Goal: Transaction & Acquisition: Purchase product/service

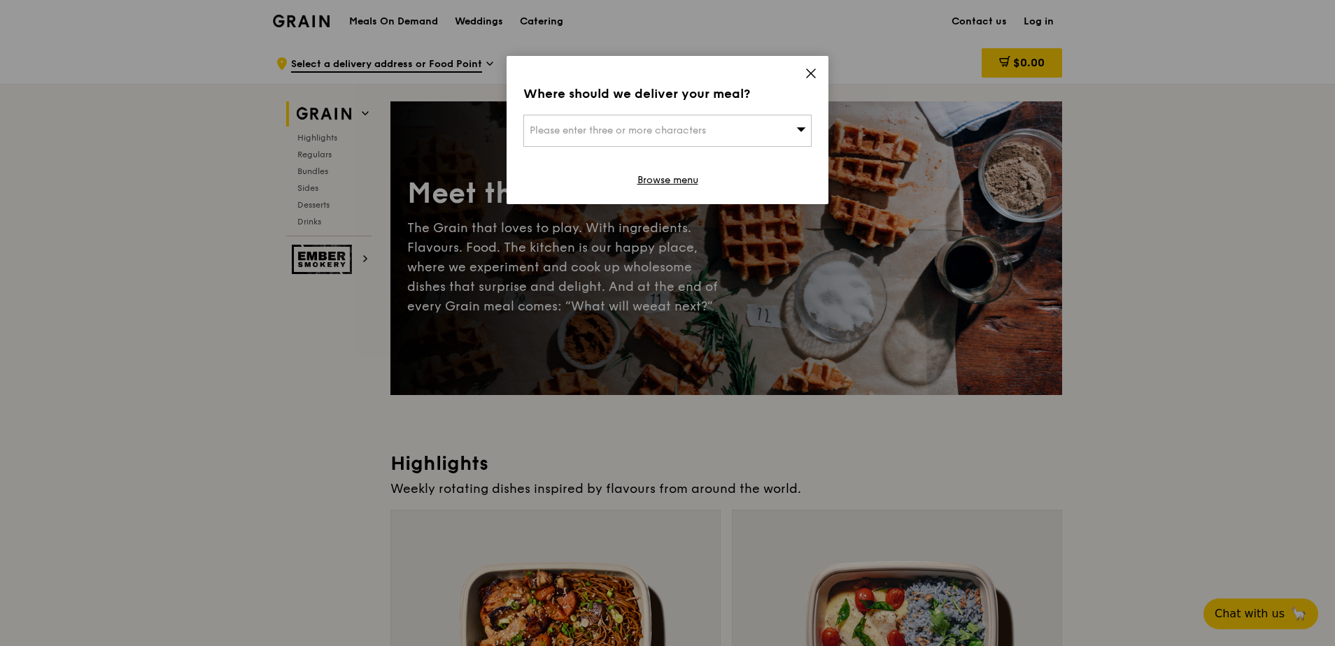
click at [802, 82] on div "Where should we deliver your meal? Please enter three or more characters Browse…" at bounding box center [667, 130] width 322 height 148
click at [811, 67] on icon at bounding box center [810, 73] width 13 height 13
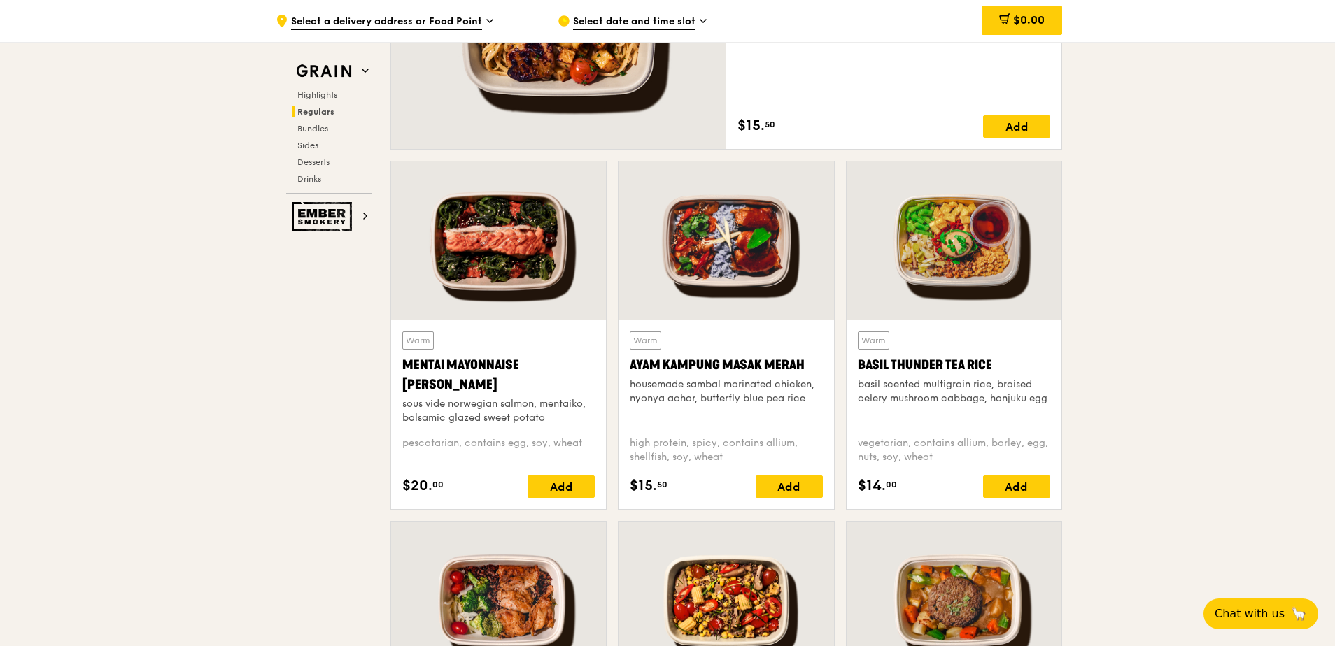
scroll to position [699, 0]
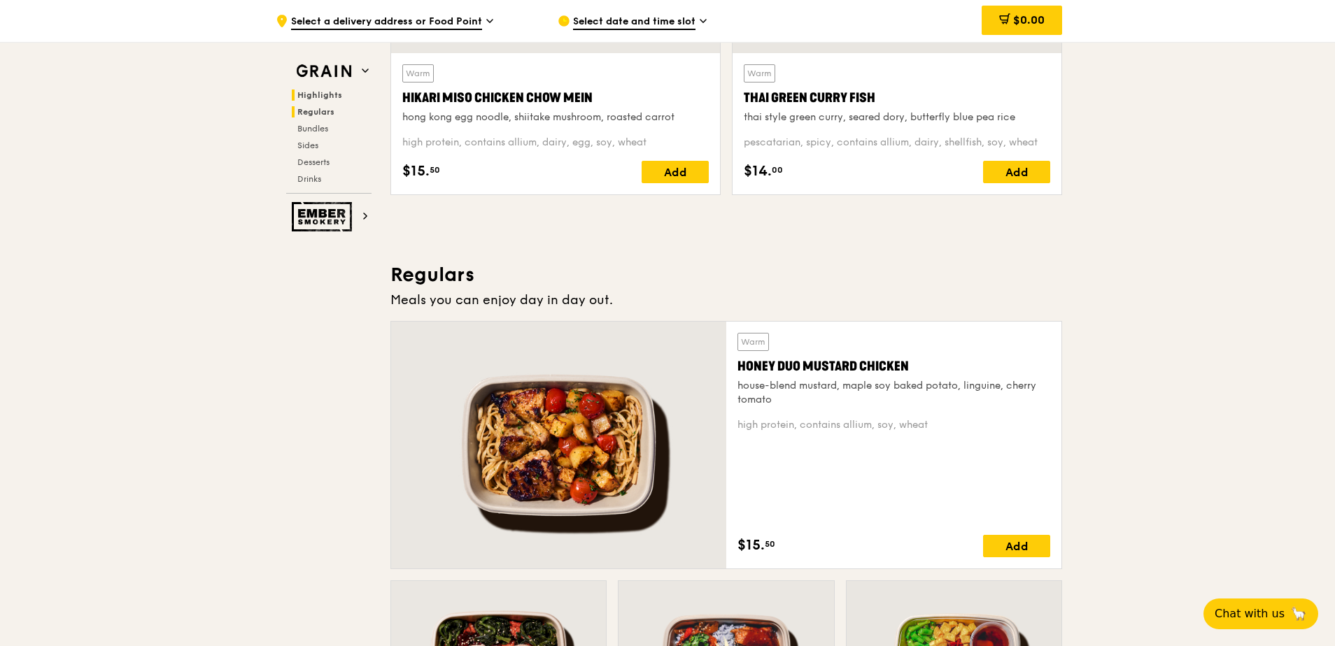
click at [315, 112] on span "Regulars" at bounding box center [315, 112] width 37 height 10
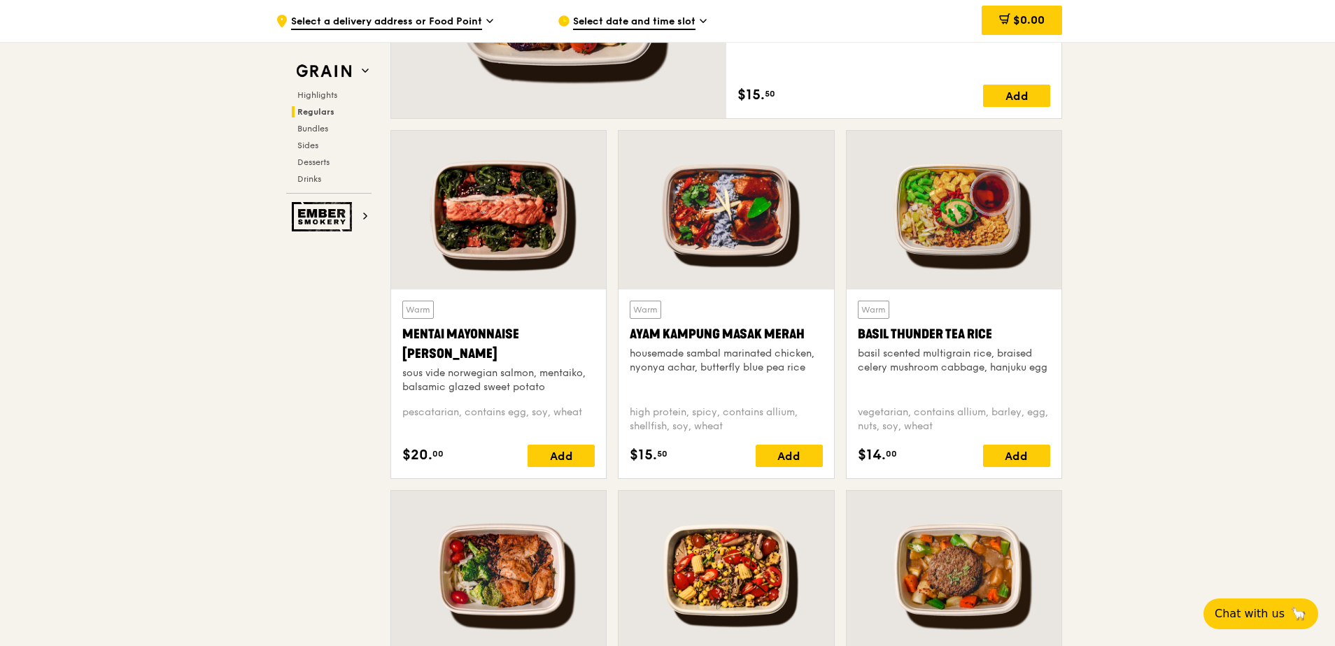
scroll to position [1186, 0]
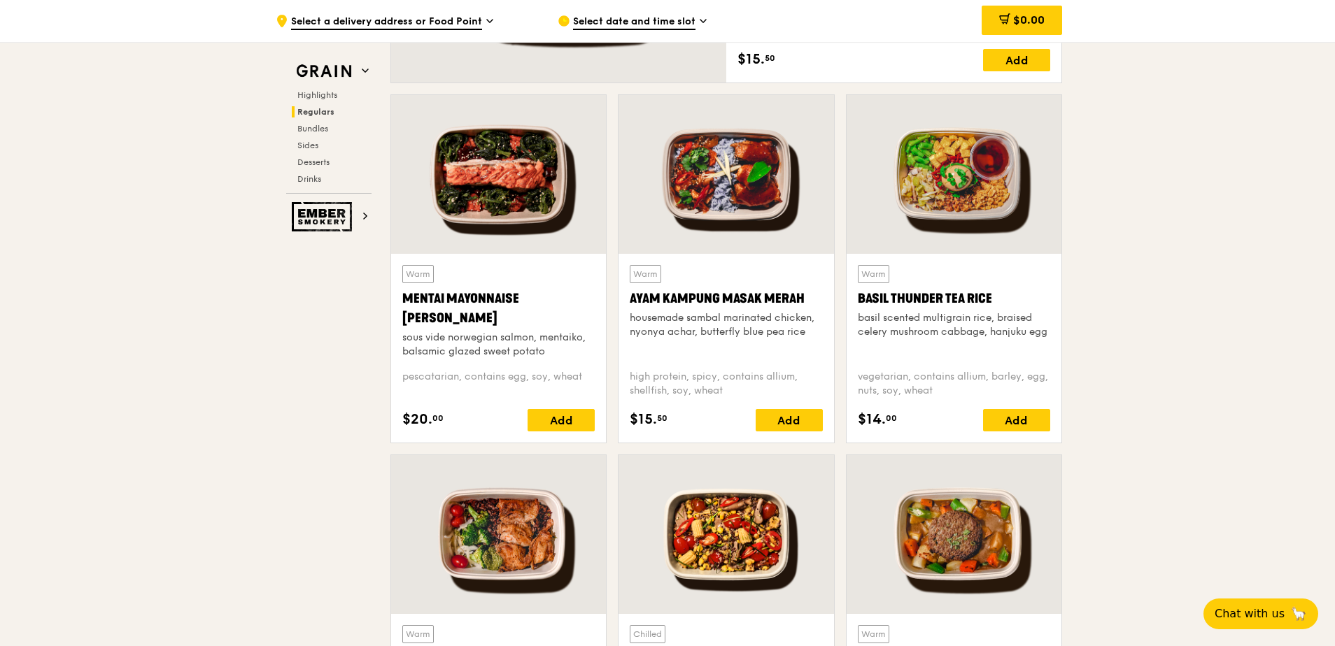
drag, startPoint x: 704, startPoint y: 343, endPoint x: 686, endPoint y: 192, distance: 152.2
click at [686, 192] on div at bounding box center [725, 174] width 215 height 159
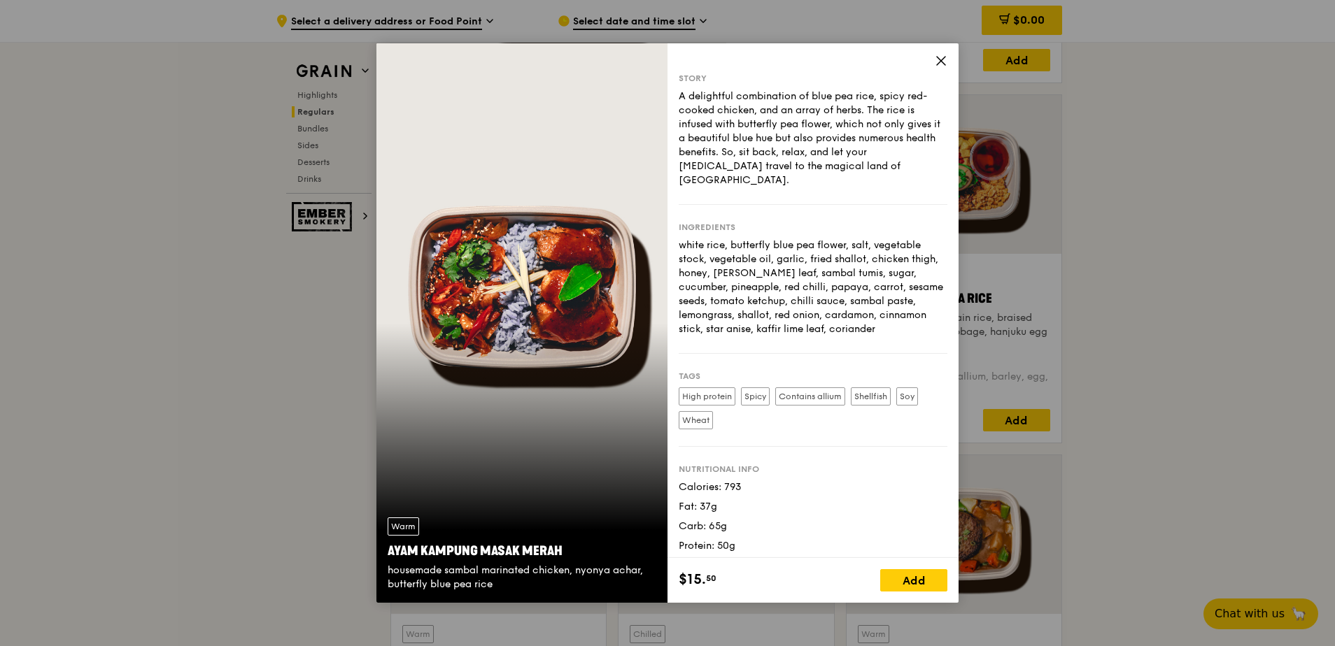
click at [725, 178] on div "Warm Ayam [GEOGRAPHIC_DATA] housemade sambal marinated chicken, nyonya achar, b…" at bounding box center [667, 323] width 582 height 560
click at [928, 60] on div "Story A delightful combination of blue pea rice, spicy red-cooked chicken, and …" at bounding box center [812, 300] width 291 height 515
click at [940, 59] on icon at bounding box center [941, 61] width 13 height 13
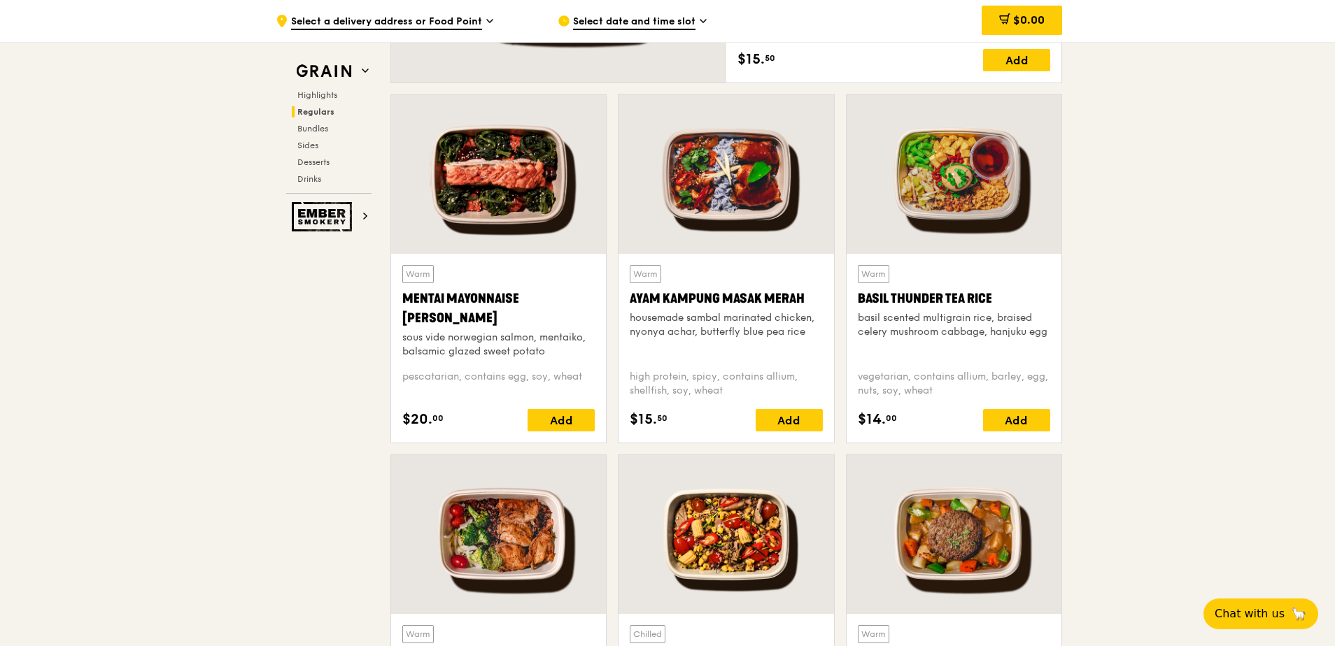
click at [958, 152] on div at bounding box center [953, 174] width 215 height 159
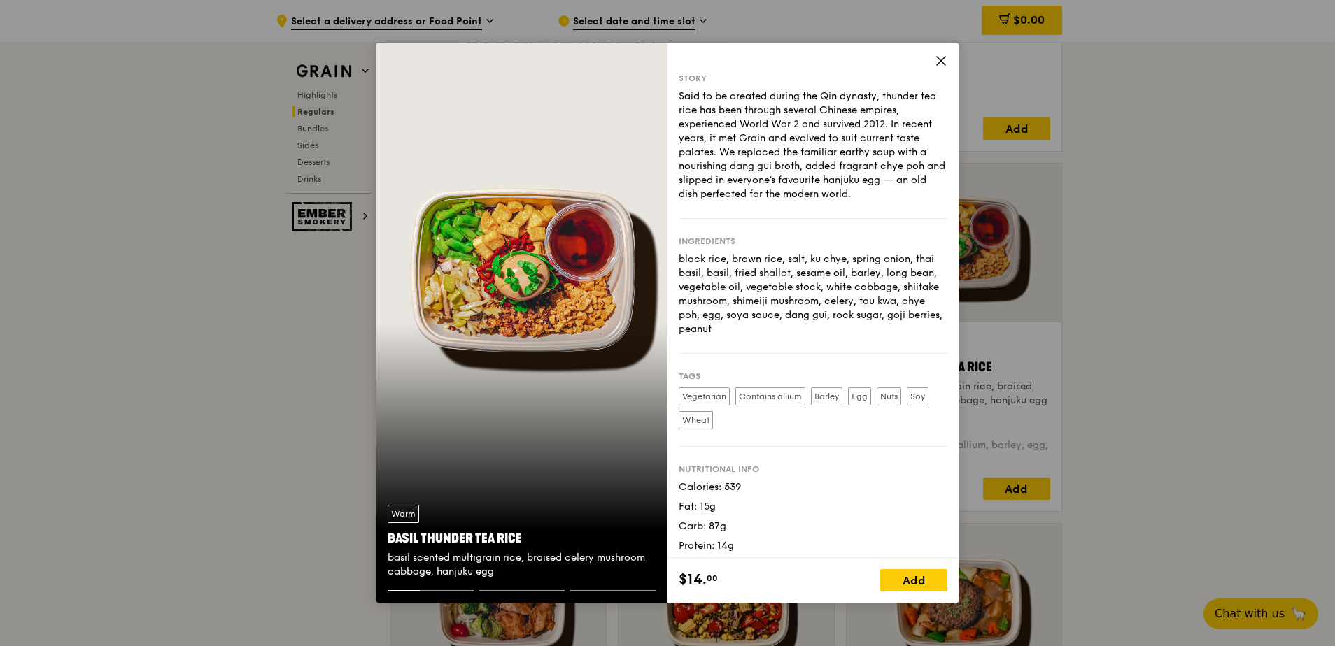
scroll to position [1116, 0]
click at [939, 63] on icon at bounding box center [941, 61] width 8 height 8
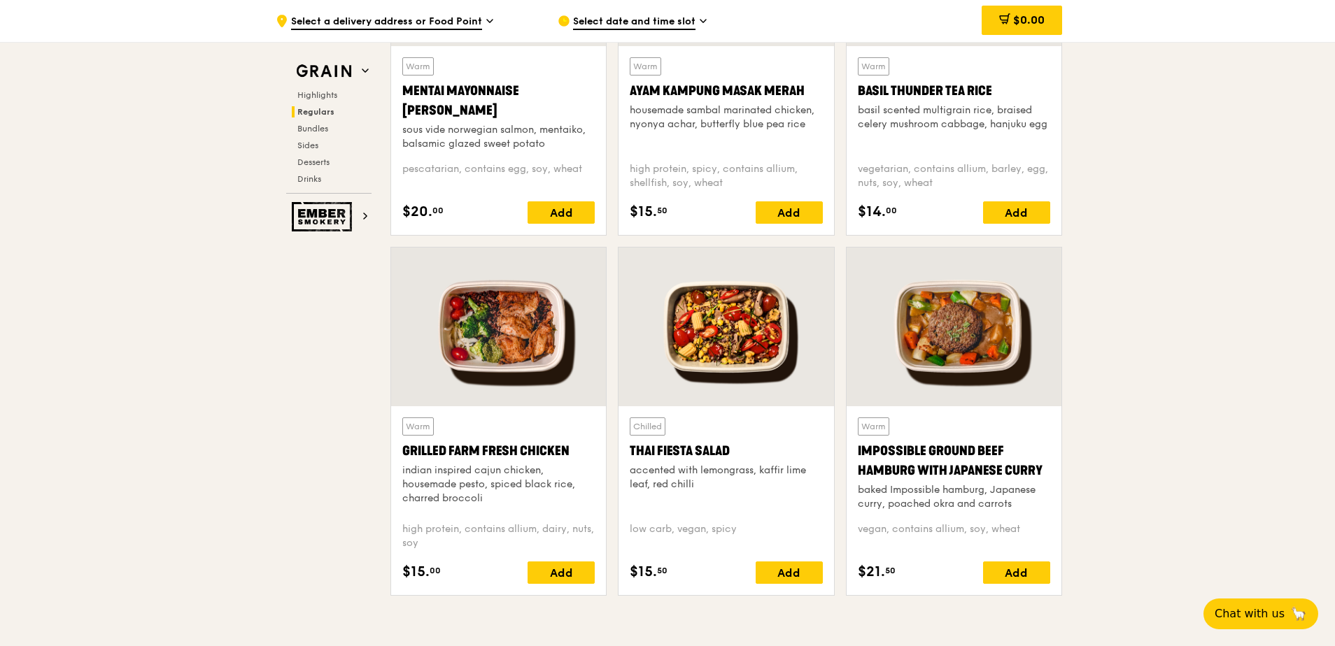
scroll to position [1395, 0]
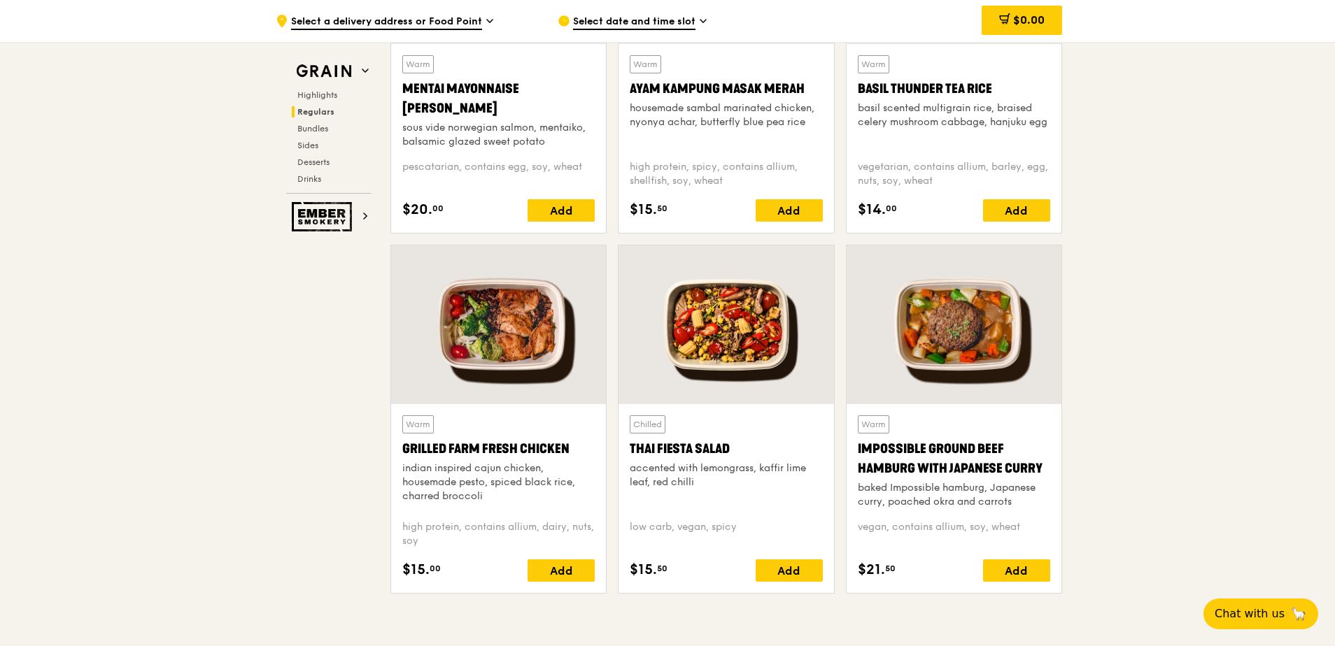
click at [713, 320] on div at bounding box center [725, 325] width 215 height 159
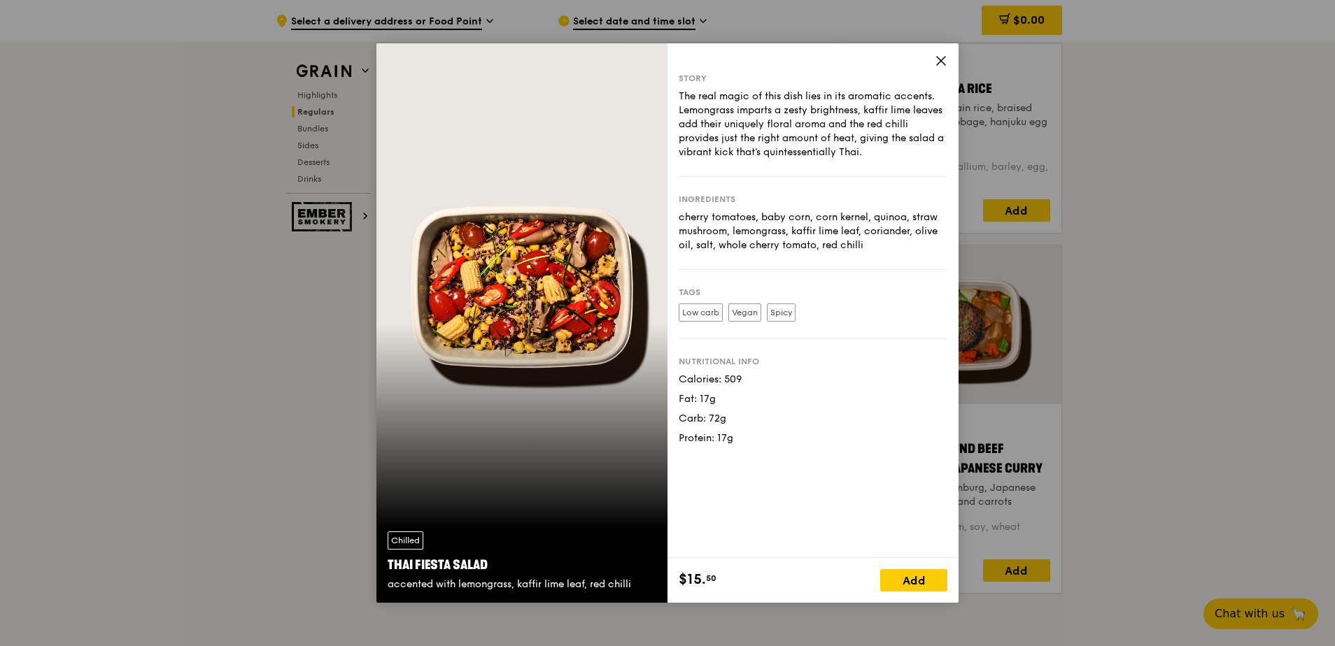
click at [939, 59] on icon at bounding box center [941, 61] width 8 height 8
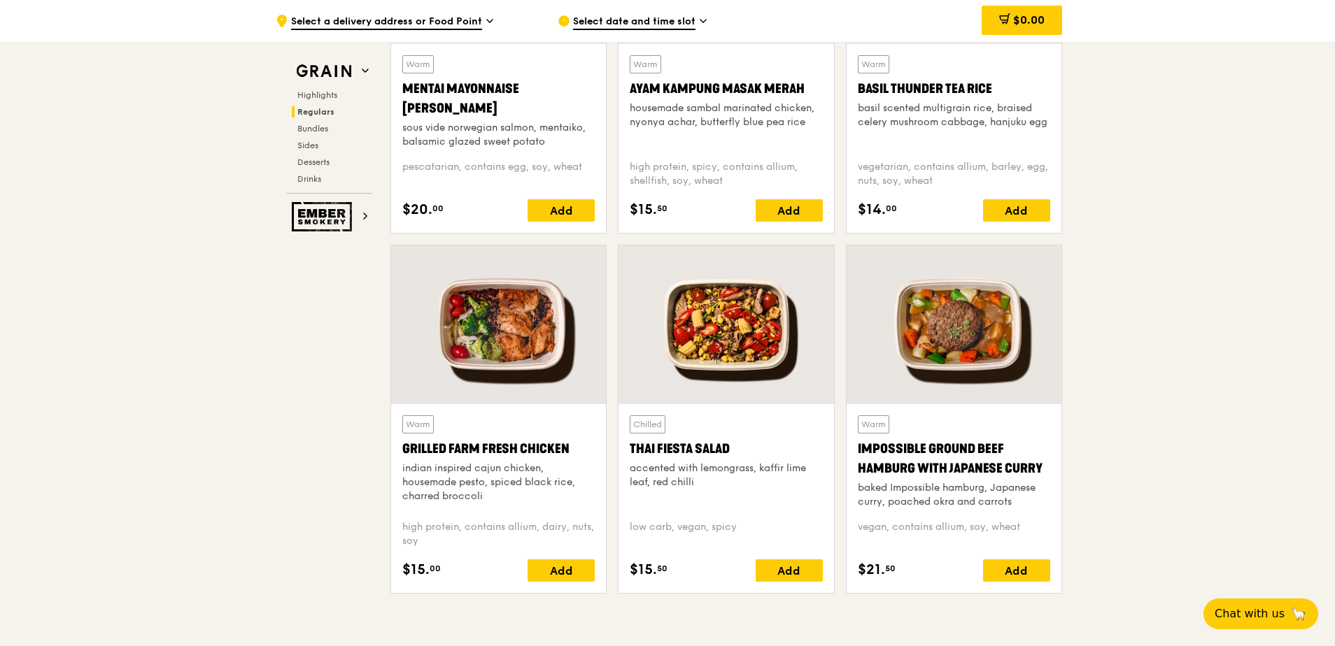
click at [488, 322] on div at bounding box center [498, 325] width 215 height 159
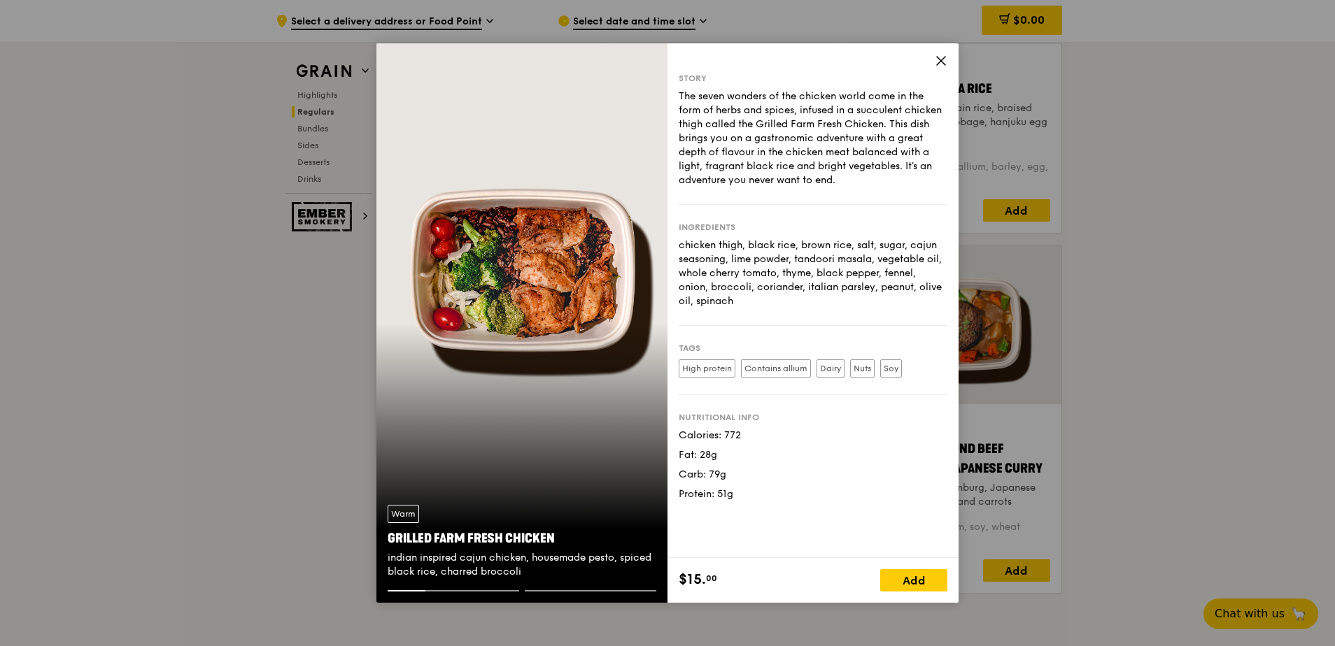
click at [940, 65] on icon at bounding box center [941, 61] width 13 height 13
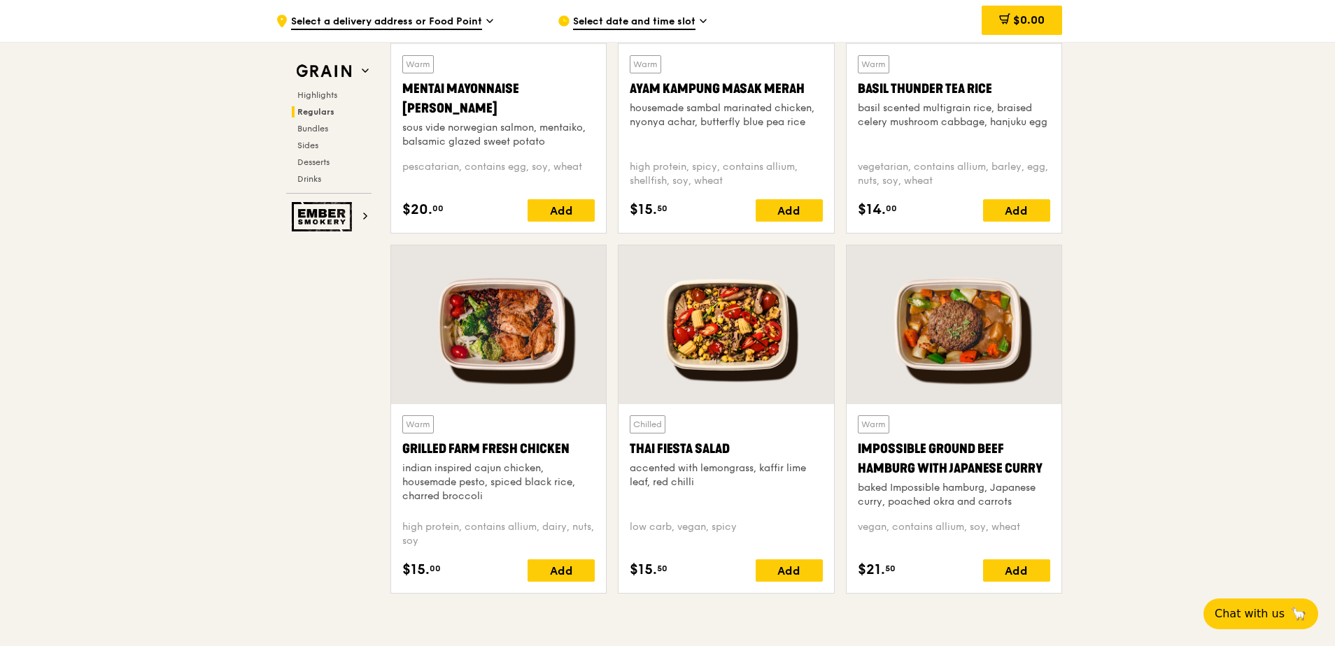
click at [679, 107] on div "housemade sambal marinated chicken, nyonya achar, butterfly blue pea rice" at bounding box center [726, 115] width 192 height 28
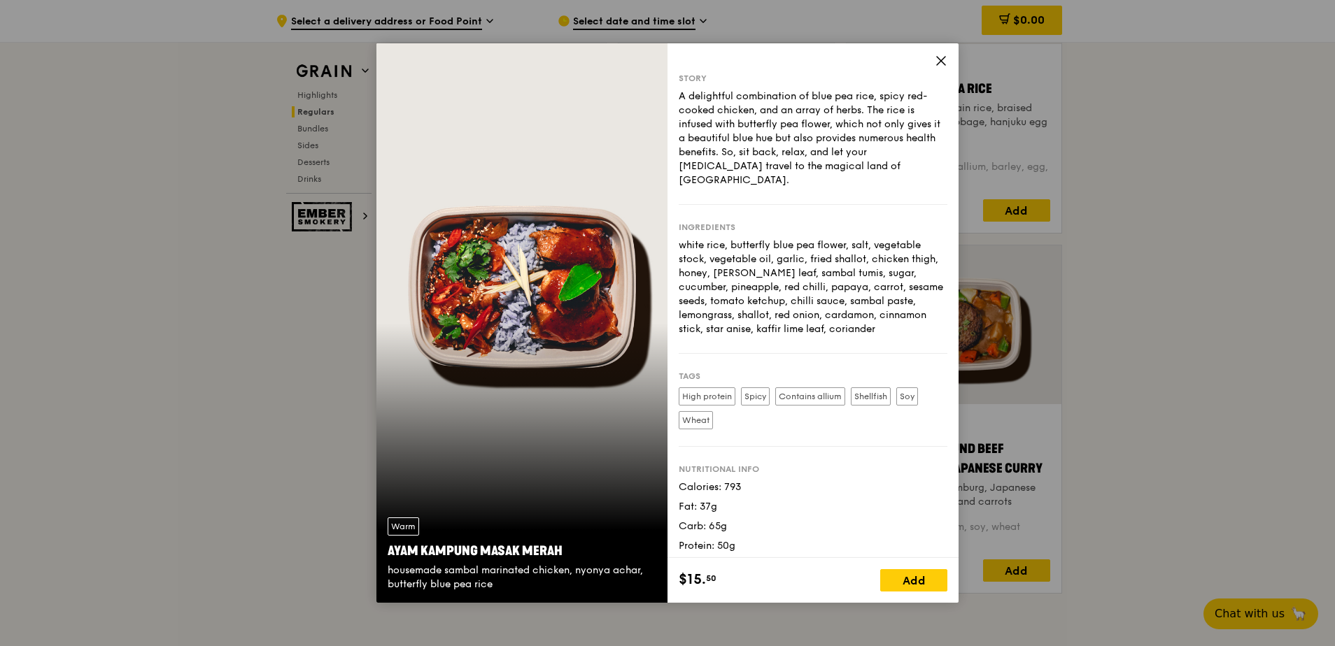
click at [945, 57] on icon at bounding box center [941, 61] width 8 height 8
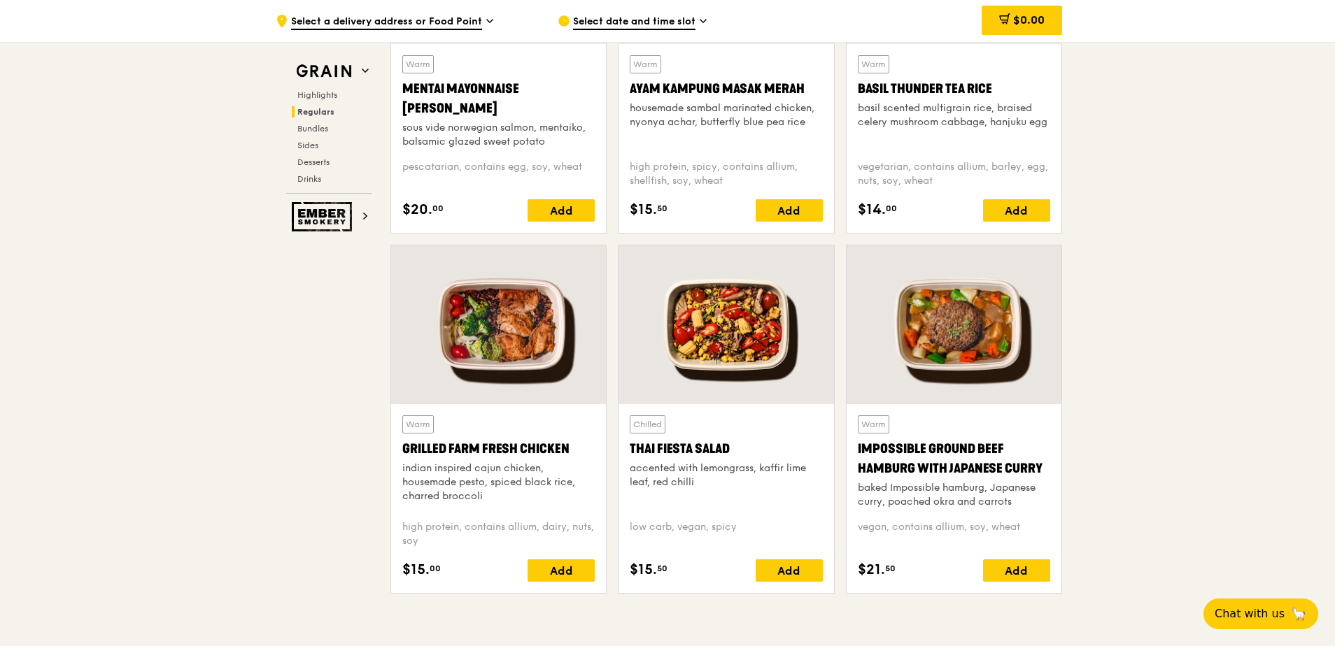
click at [528, 315] on div at bounding box center [498, 325] width 215 height 159
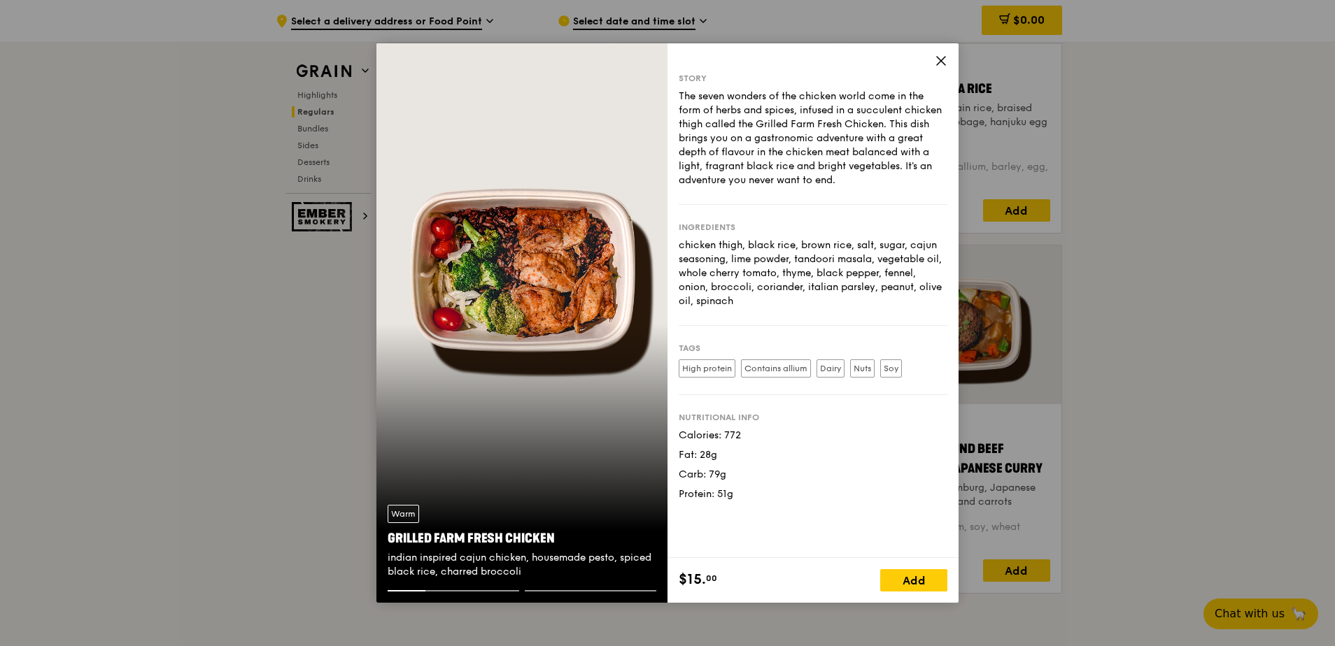
click at [941, 57] on icon at bounding box center [941, 61] width 13 height 13
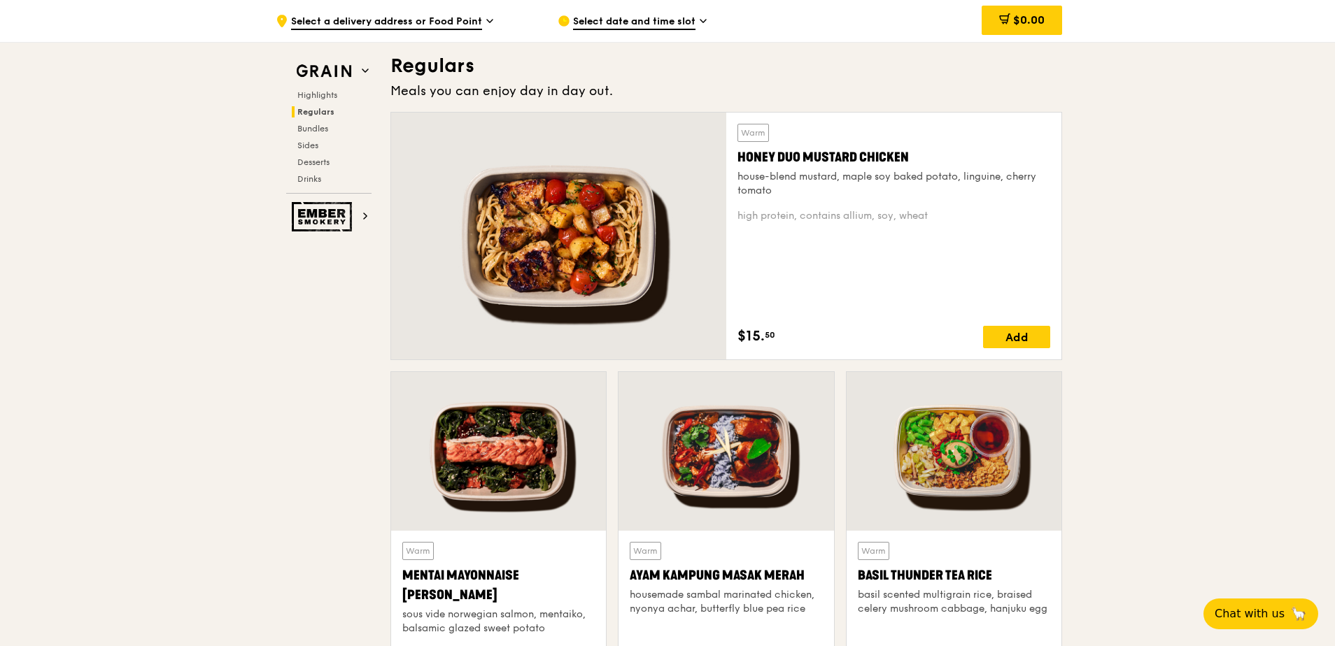
scroll to position [836, 0]
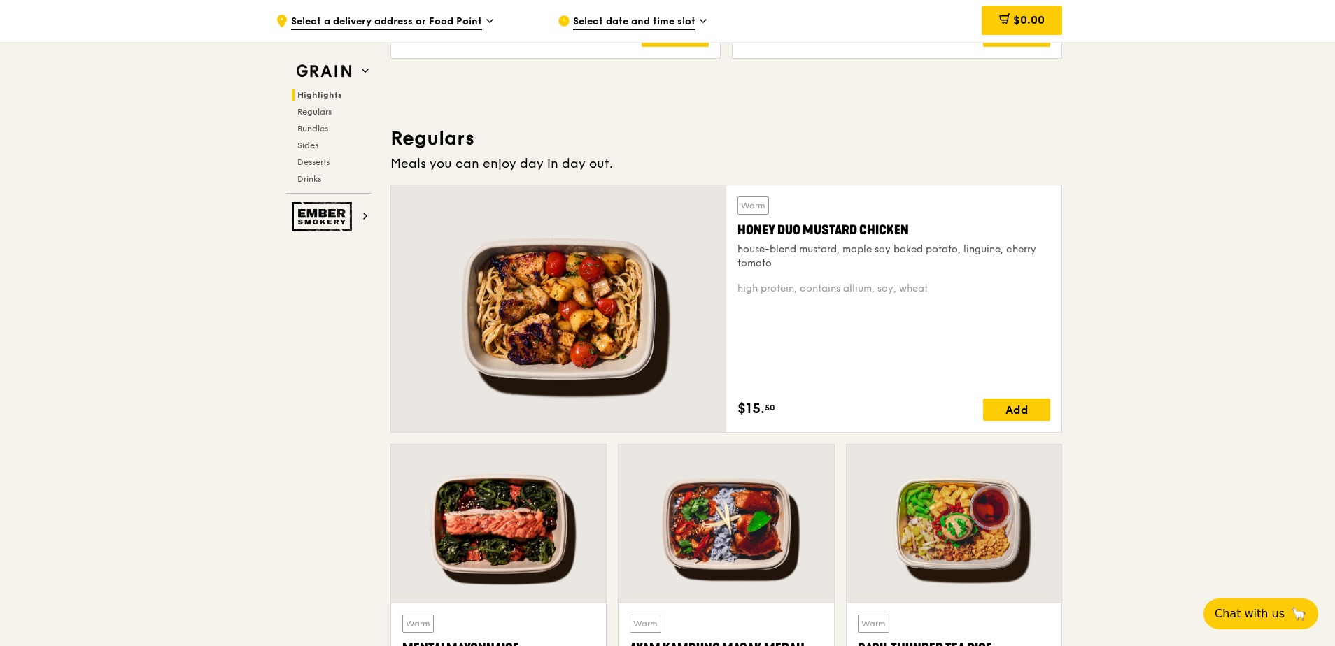
click at [623, 315] on div at bounding box center [558, 308] width 335 height 247
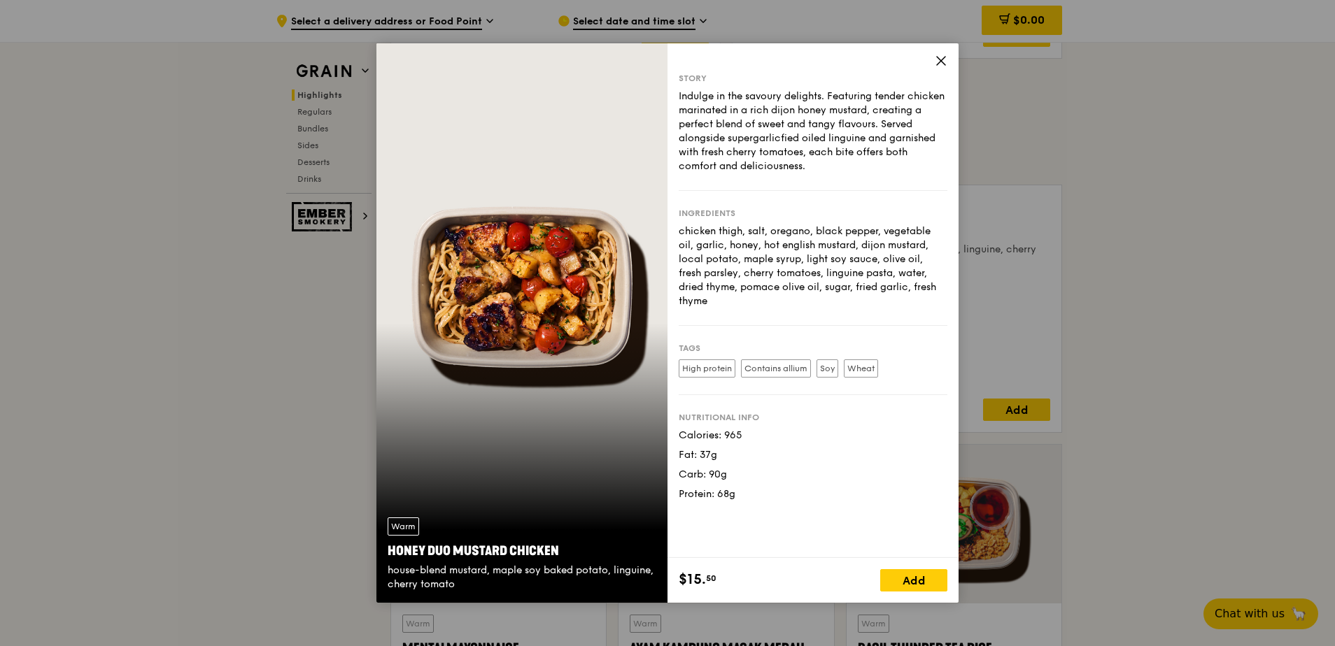
click at [938, 51] on div "Story Indulge in the savoury delights. Featuring tender chicken marinated in a …" at bounding box center [812, 300] width 291 height 515
click at [939, 57] on icon at bounding box center [941, 61] width 13 height 13
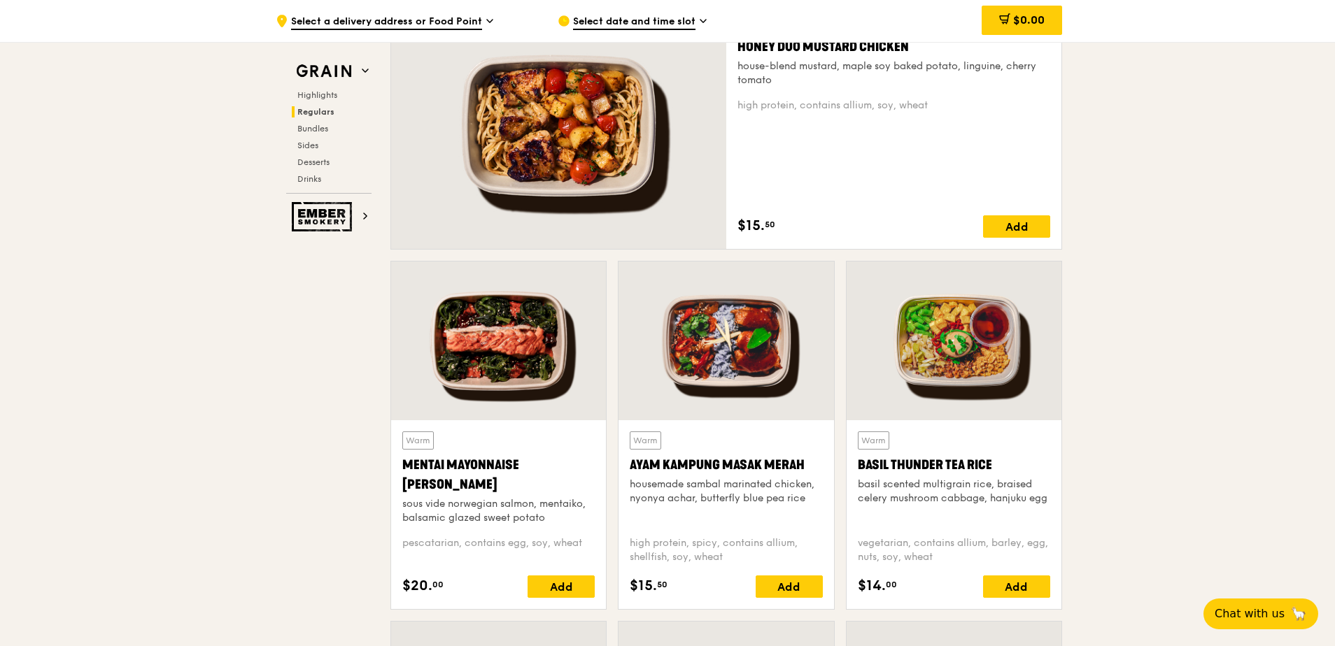
scroll to position [1046, 0]
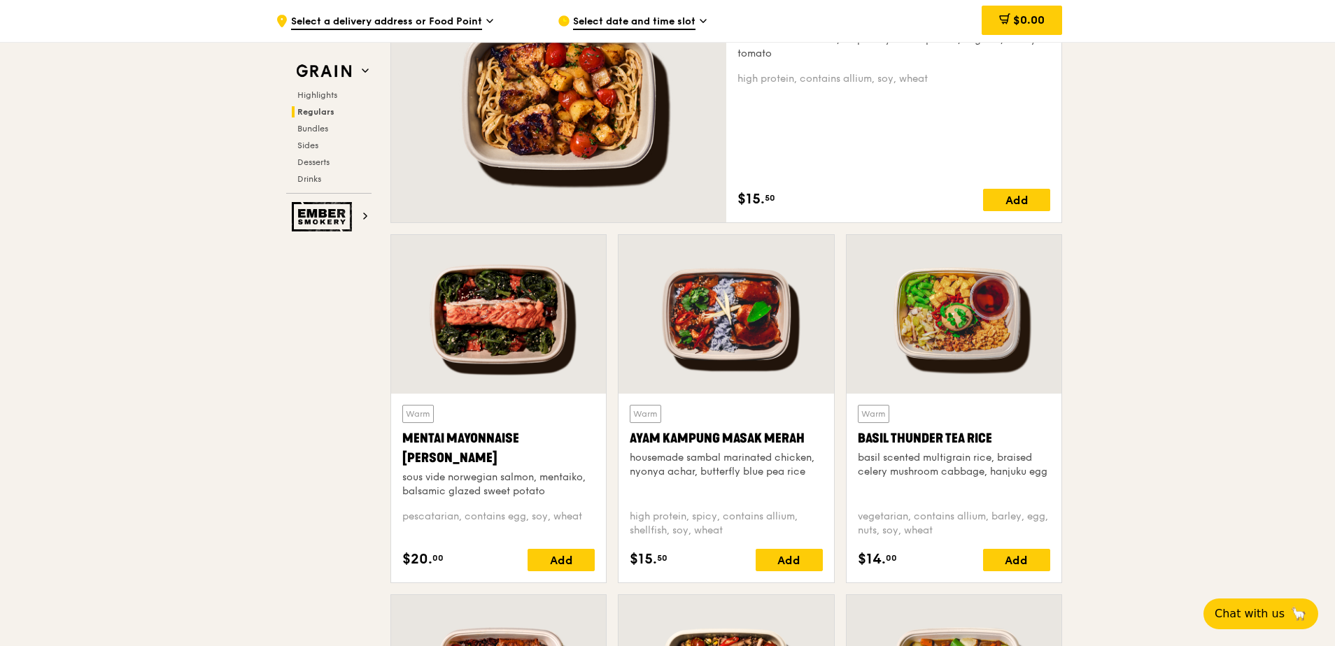
drag, startPoint x: 672, startPoint y: 320, endPoint x: 688, endPoint y: 313, distance: 18.2
click at [688, 313] on div at bounding box center [725, 314] width 215 height 159
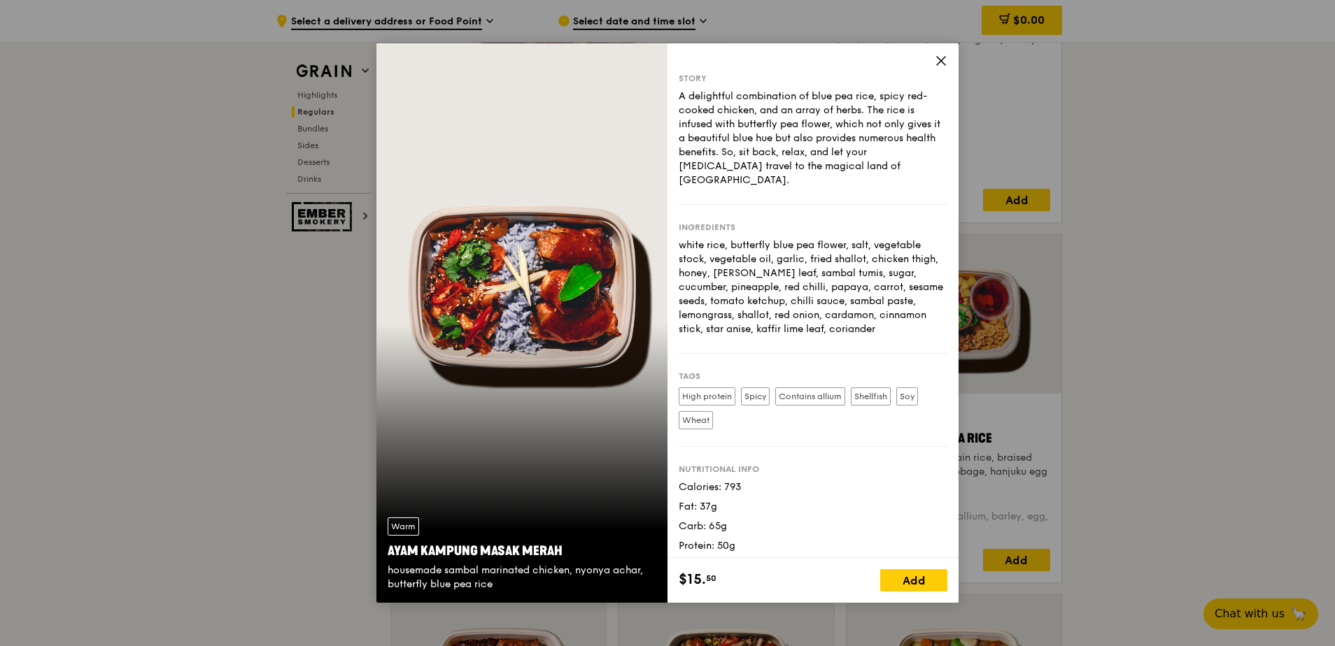
click at [946, 63] on icon at bounding box center [941, 61] width 13 height 13
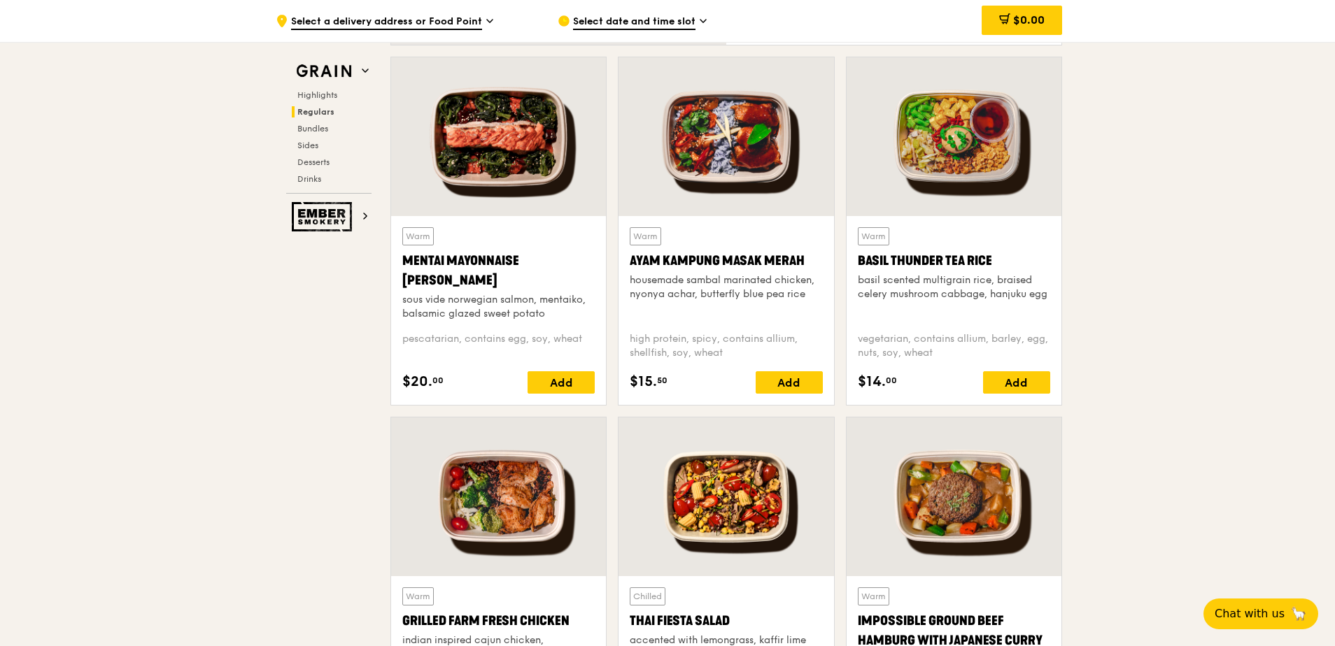
scroll to position [1256, 0]
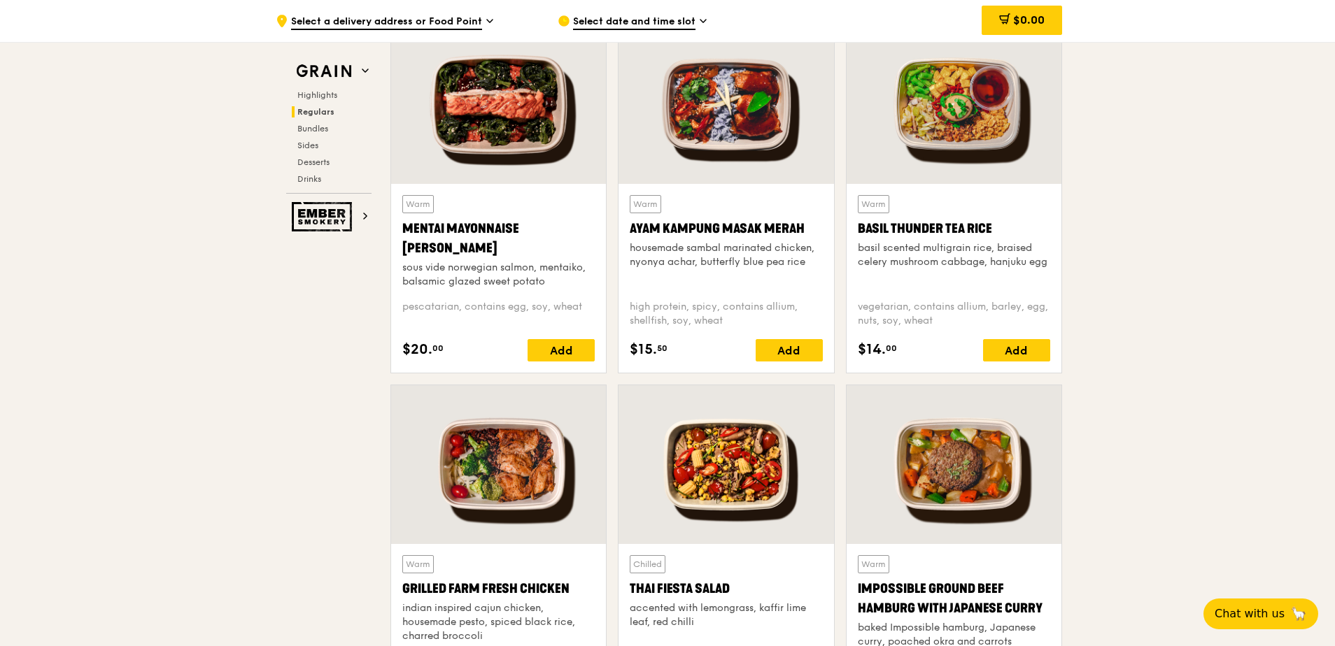
click at [739, 437] on div at bounding box center [725, 464] width 215 height 159
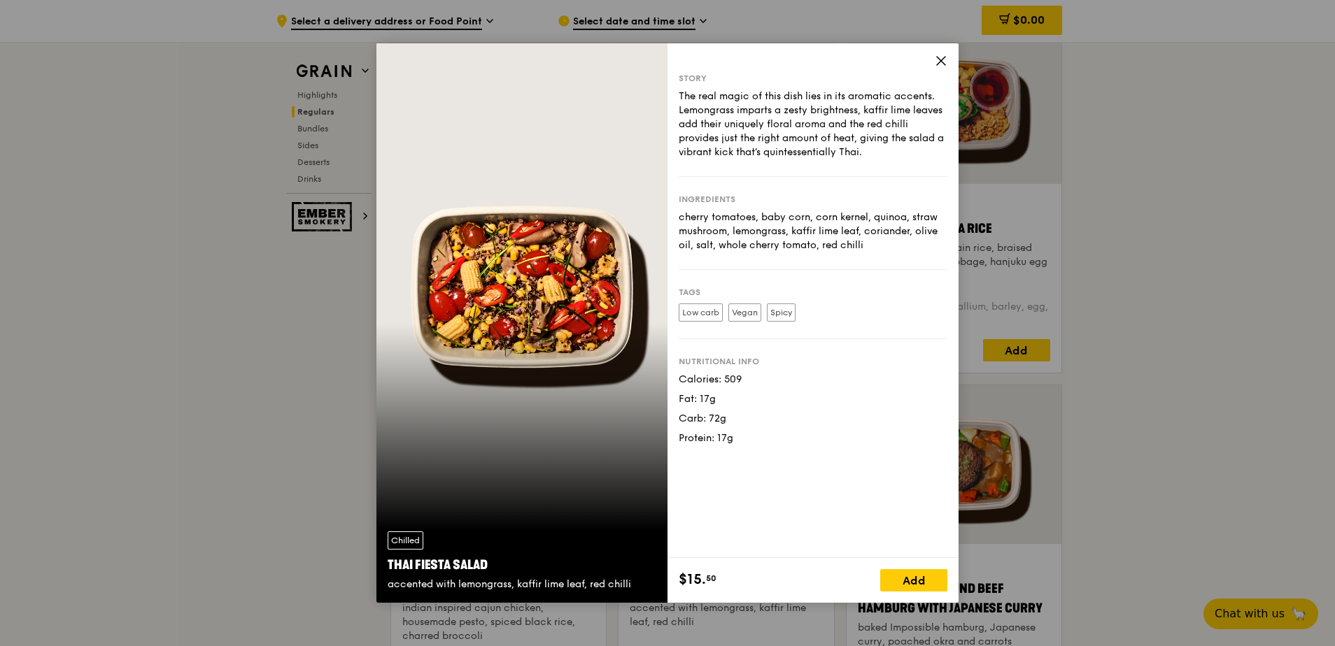
click at [939, 52] on div "Story The real magic of this dish lies in its aromatic accents. Lemongrass impa…" at bounding box center [812, 300] width 291 height 515
click at [937, 60] on icon at bounding box center [941, 61] width 13 height 13
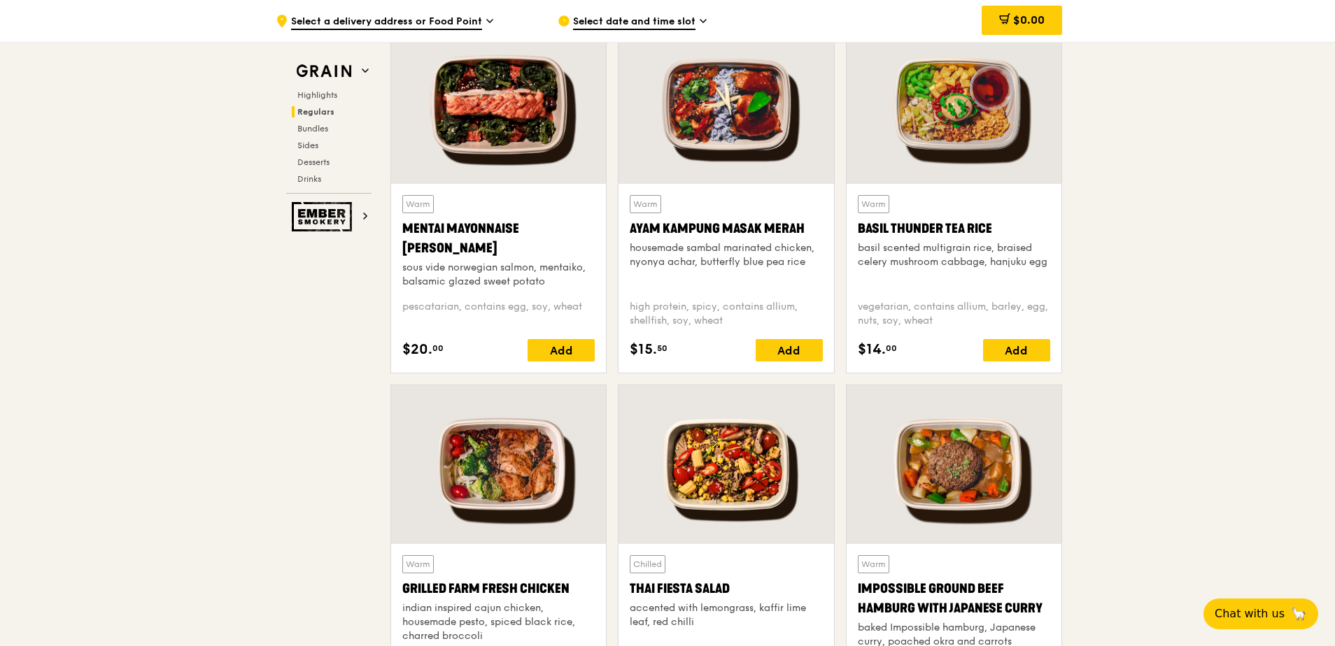
drag, startPoint x: 429, startPoint y: 107, endPoint x: 393, endPoint y: 311, distance: 207.5
click at [393, 311] on div "Warm Mentai Mayonnaise Aburi Salmon sous vide norwegian salmon, mentaiko, balsa…" at bounding box center [498, 198] width 216 height 349
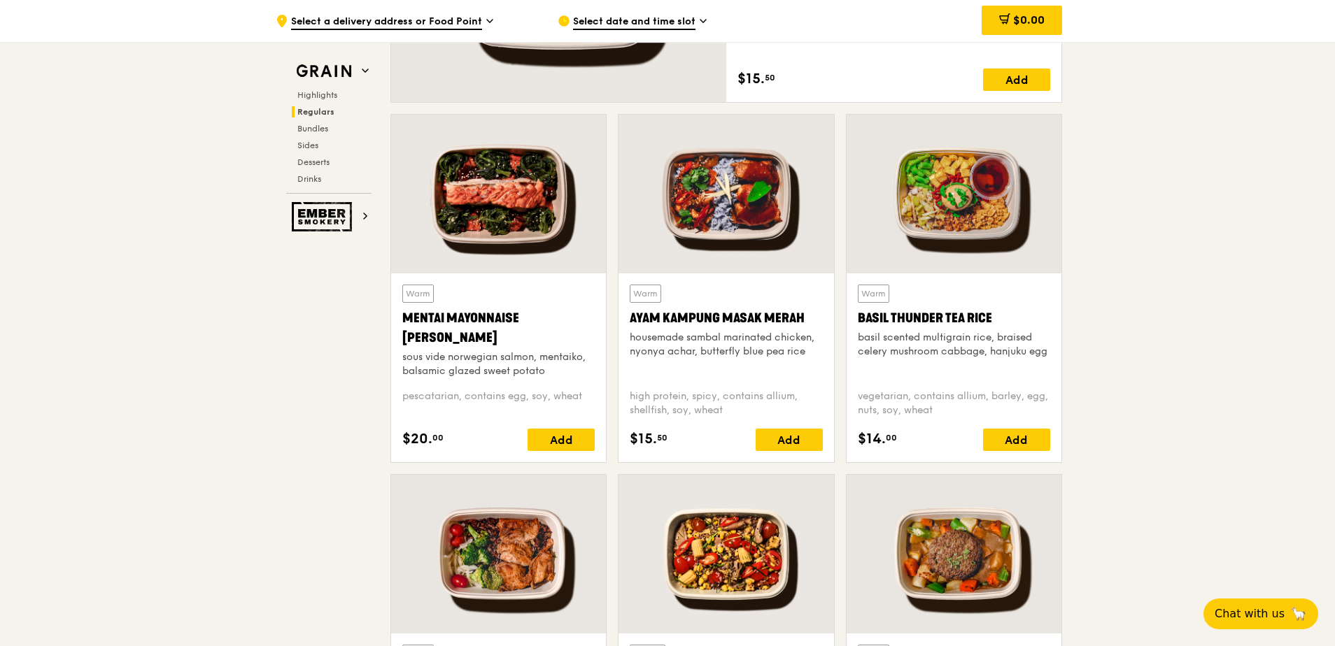
scroll to position [906, 0]
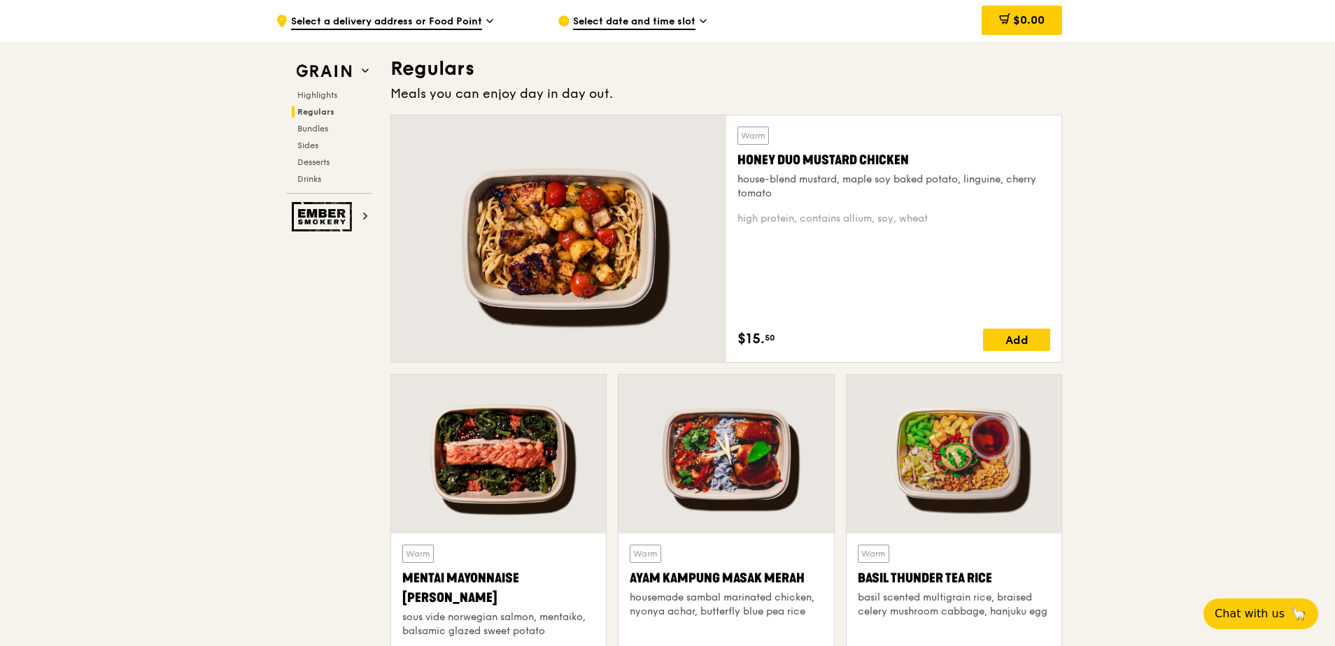
click at [623, 197] on div at bounding box center [558, 238] width 335 height 247
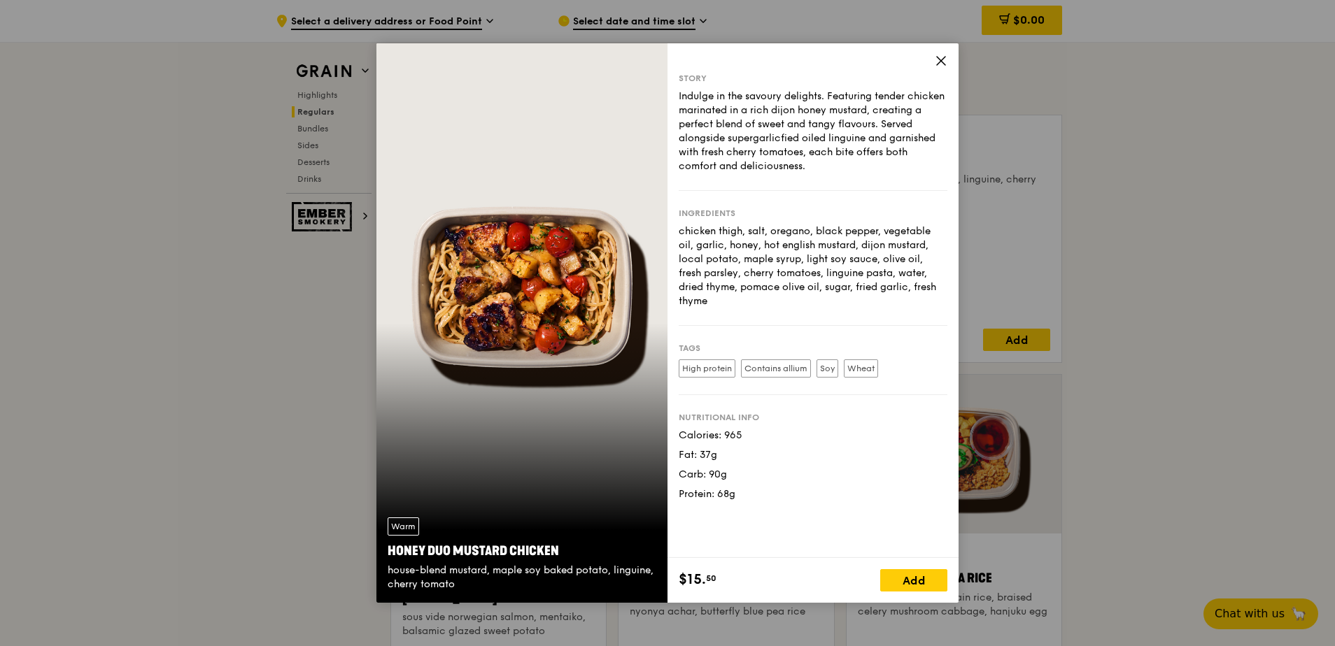
click at [937, 55] on icon at bounding box center [941, 61] width 13 height 13
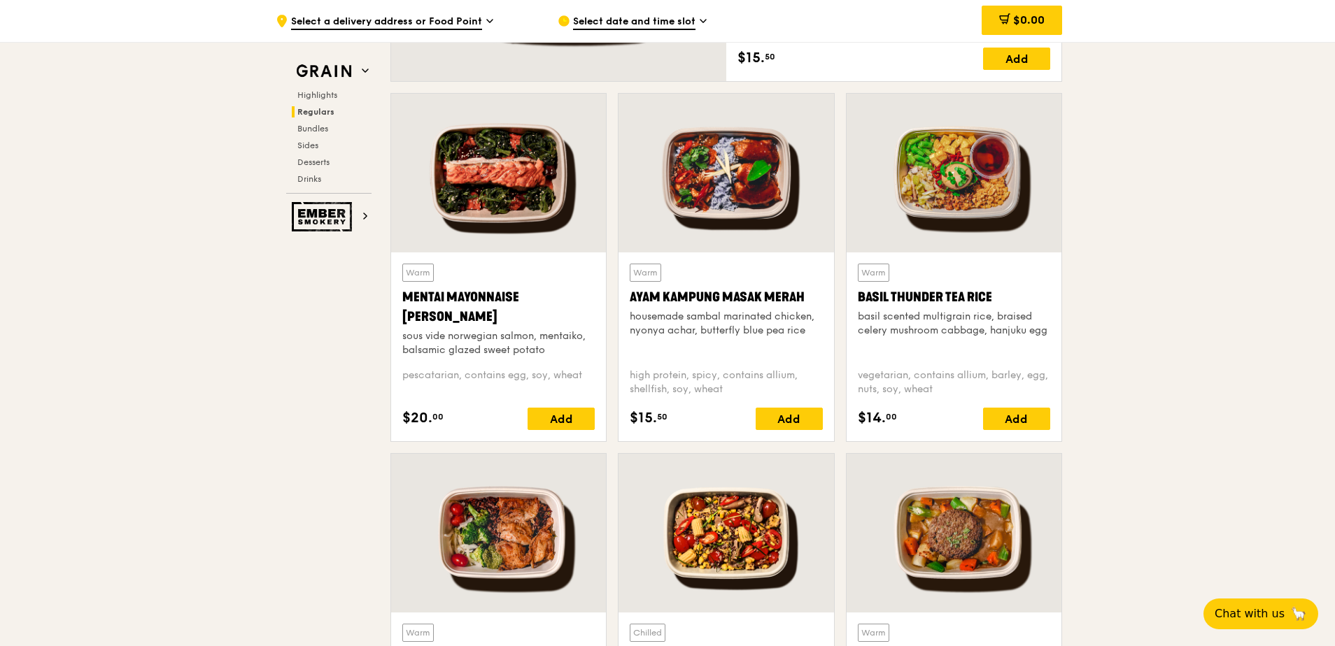
scroll to position [1186, 0]
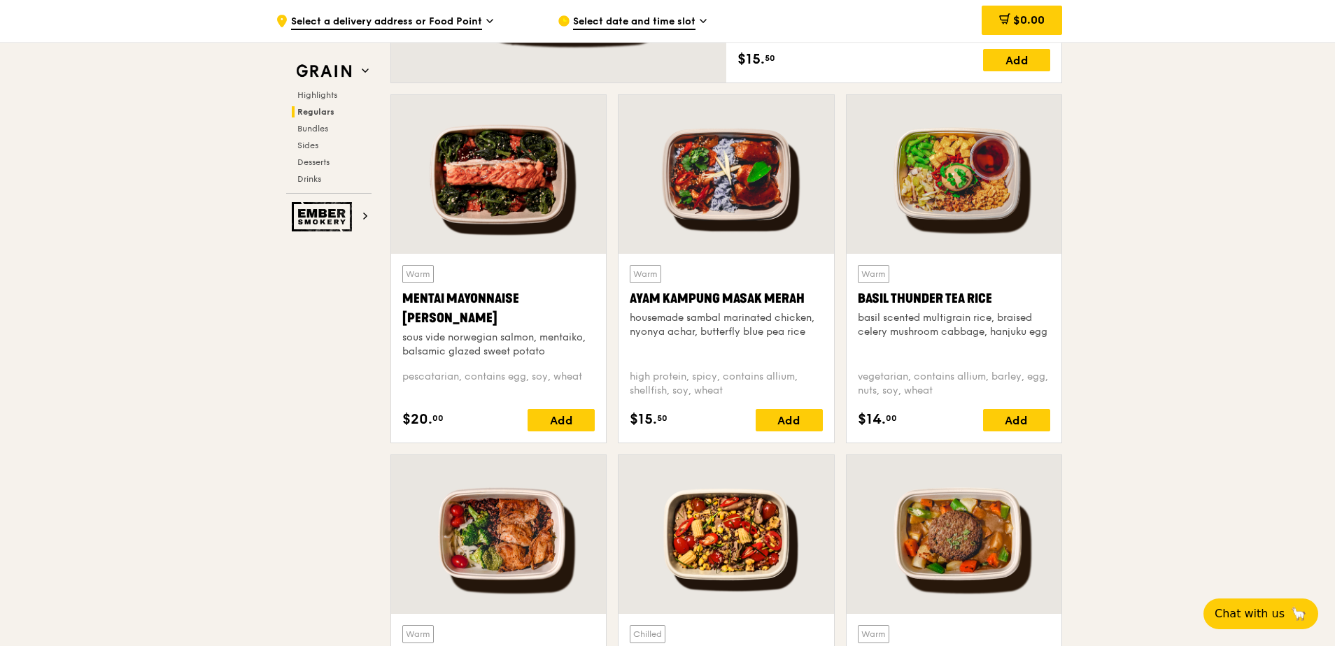
drag, startPoint x: 460, startPoint y: 318, endPoint x: 404, endPoint y: 299, distance: 59.7
click at [404, 299] on div "Mentai Mayonnaise [PERSON_NAME]" at bounding box center [498, 308] width 192 height 39
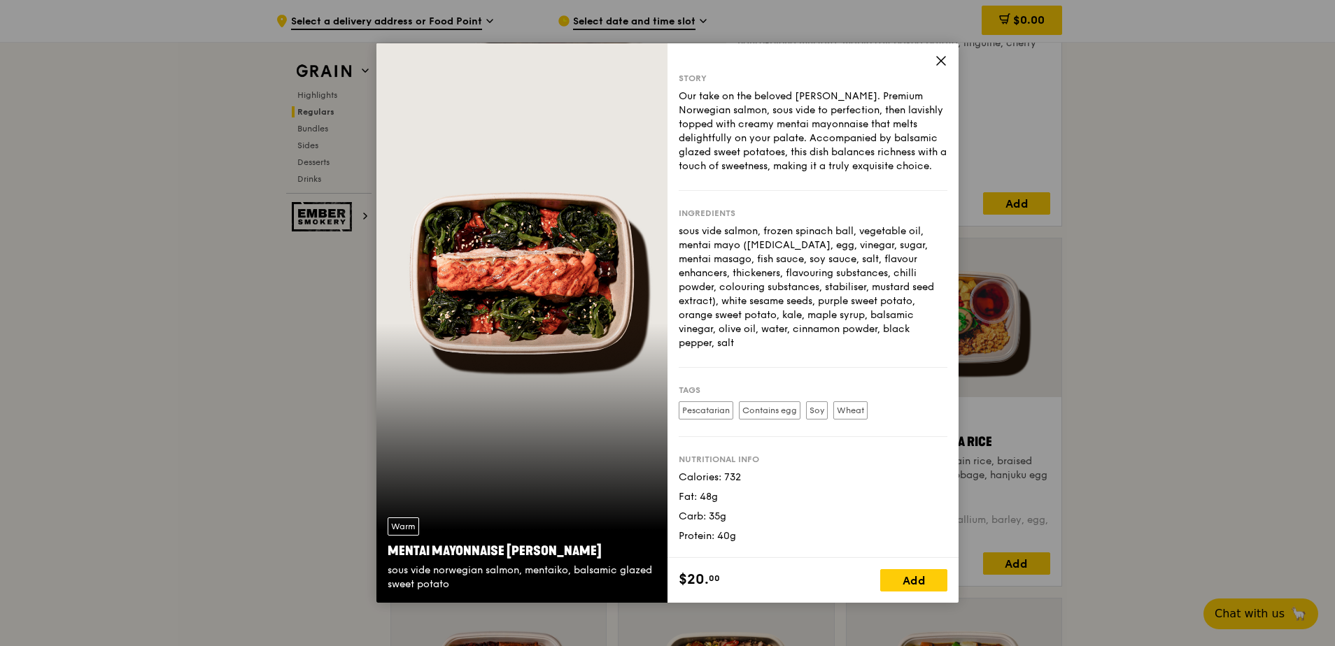
scroll to position [906, 0]
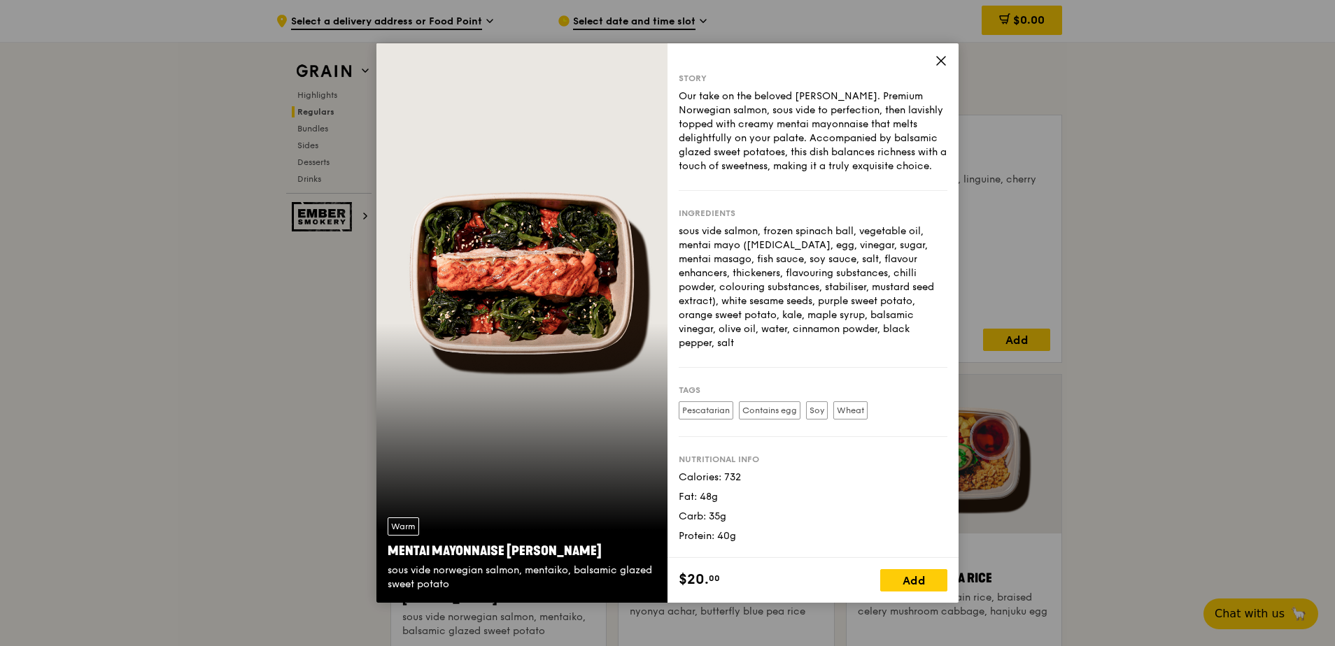
click at [946, 57] on icon at bounding box center [941, 61] width 13 height 13
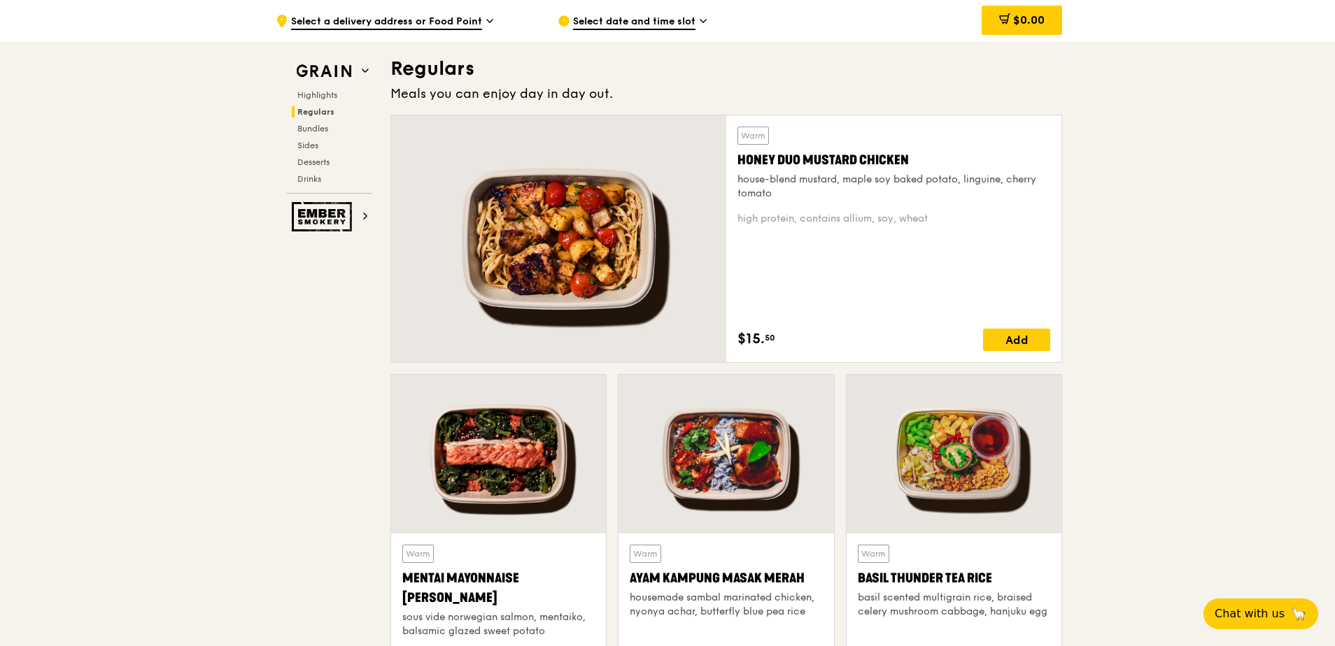
drag, startPoint x: 923, startPoint y: 164, endPoint x: 739, endPoint y: 164, distance: 184.0
click at [739, 164] on div "Honey Duo Mustard Chicken" at bounding box center [893, 160] width 313 height 20
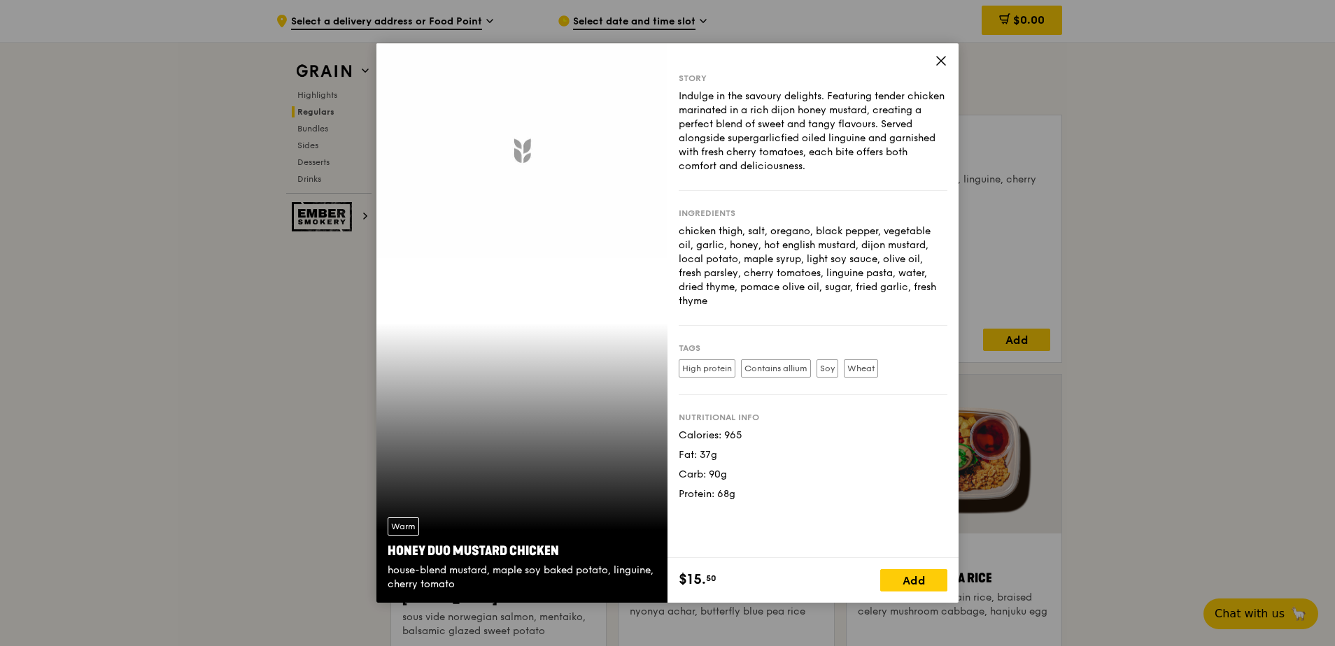
copy div "Honey Duo Mustard Chicken"
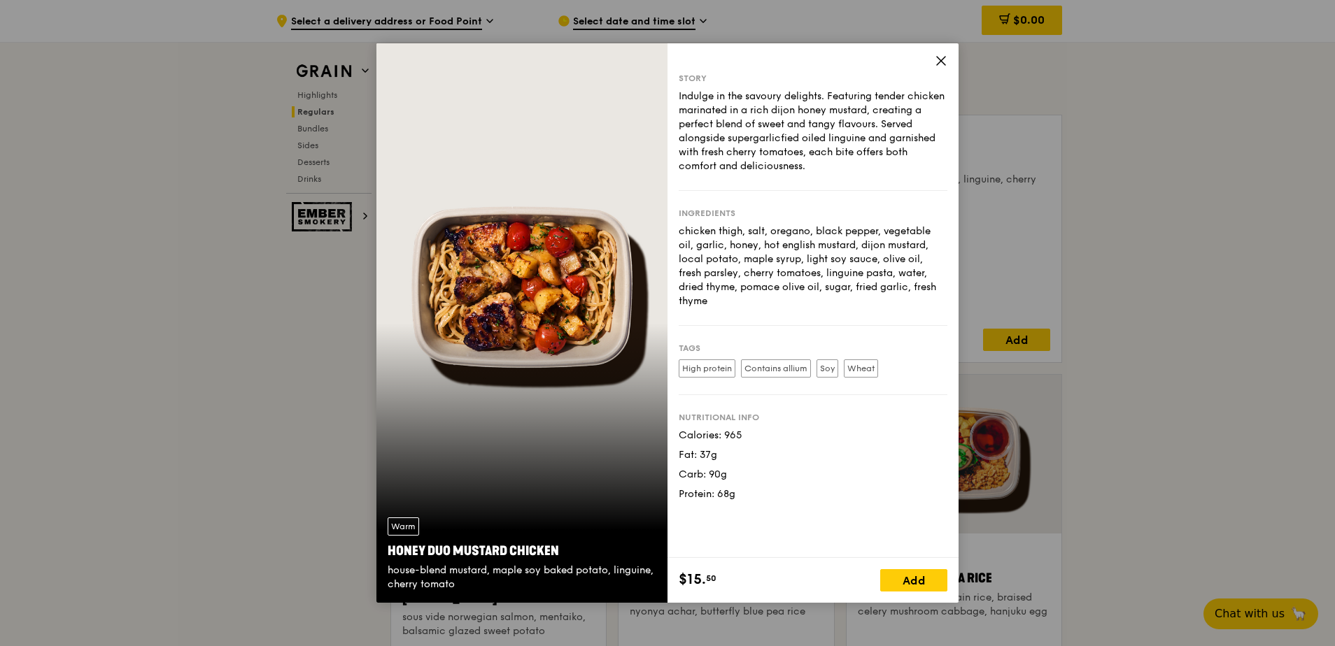
drag, startPoint x: 571, startPoint y: 557, endPoint x: 387, endPoint y: 546, distance: 185.0
click at [387, 547] on div "Warm Honey Duo Mustard Chicken house-blend mustard, maple soy baked potato, lin…" at bounding box center [521, 554] width 291 height 97
copy div "Honey Duo Mustard Chicken"
click at [937, 61] on icon at bounding box center [941, 61] width 13 height 13
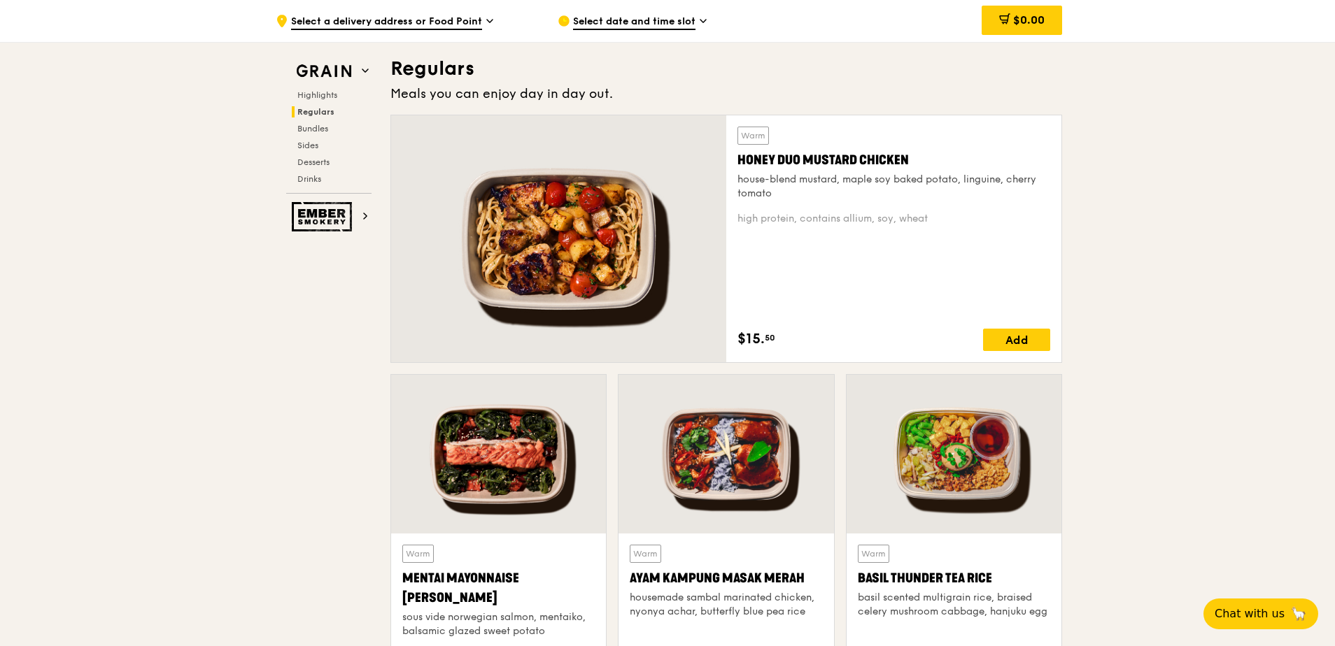
scroll to position [907, 0]
